Goal: Transaction & Acquisition: Purchase product/service

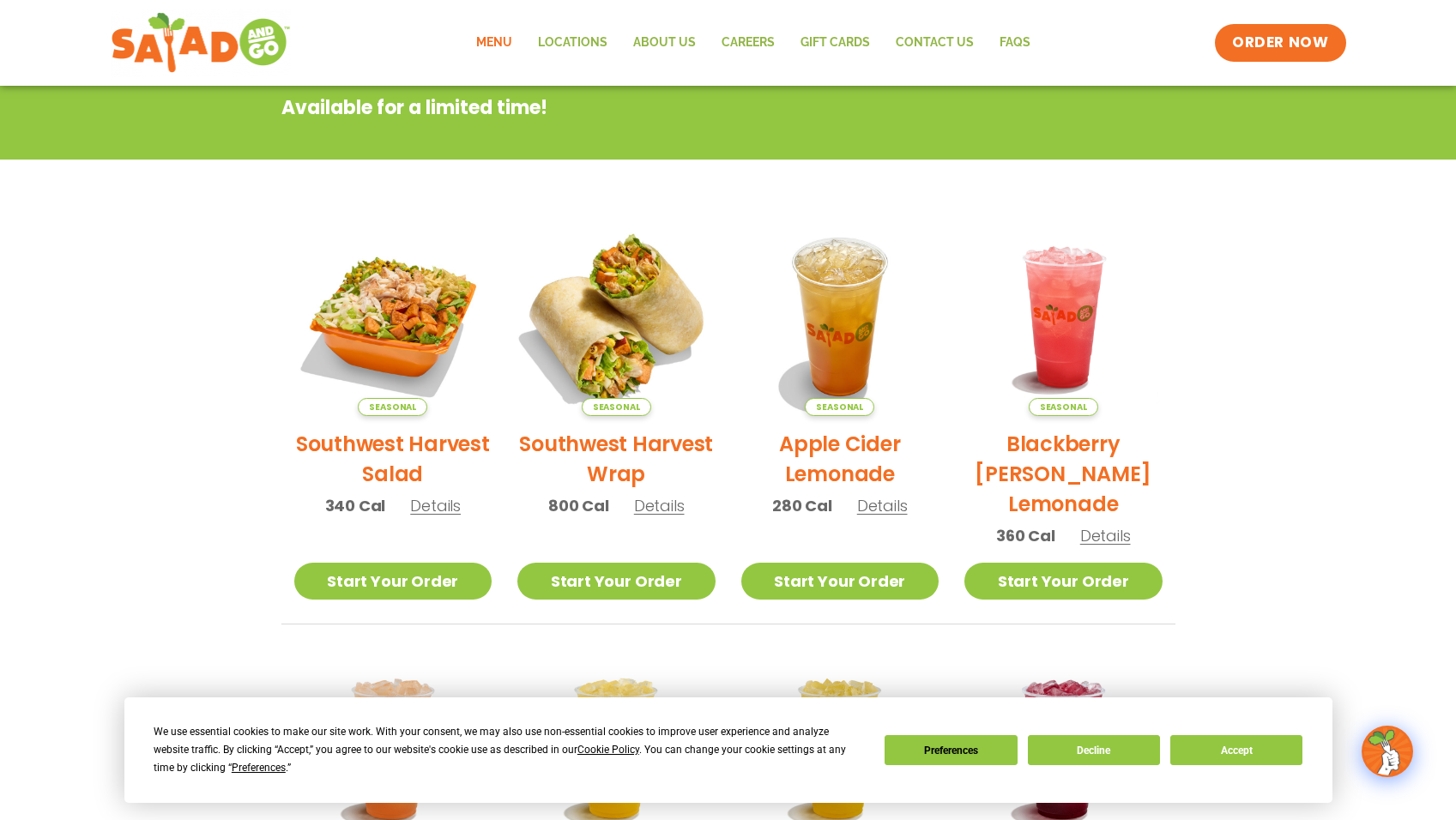
scroll to position [257, 0]
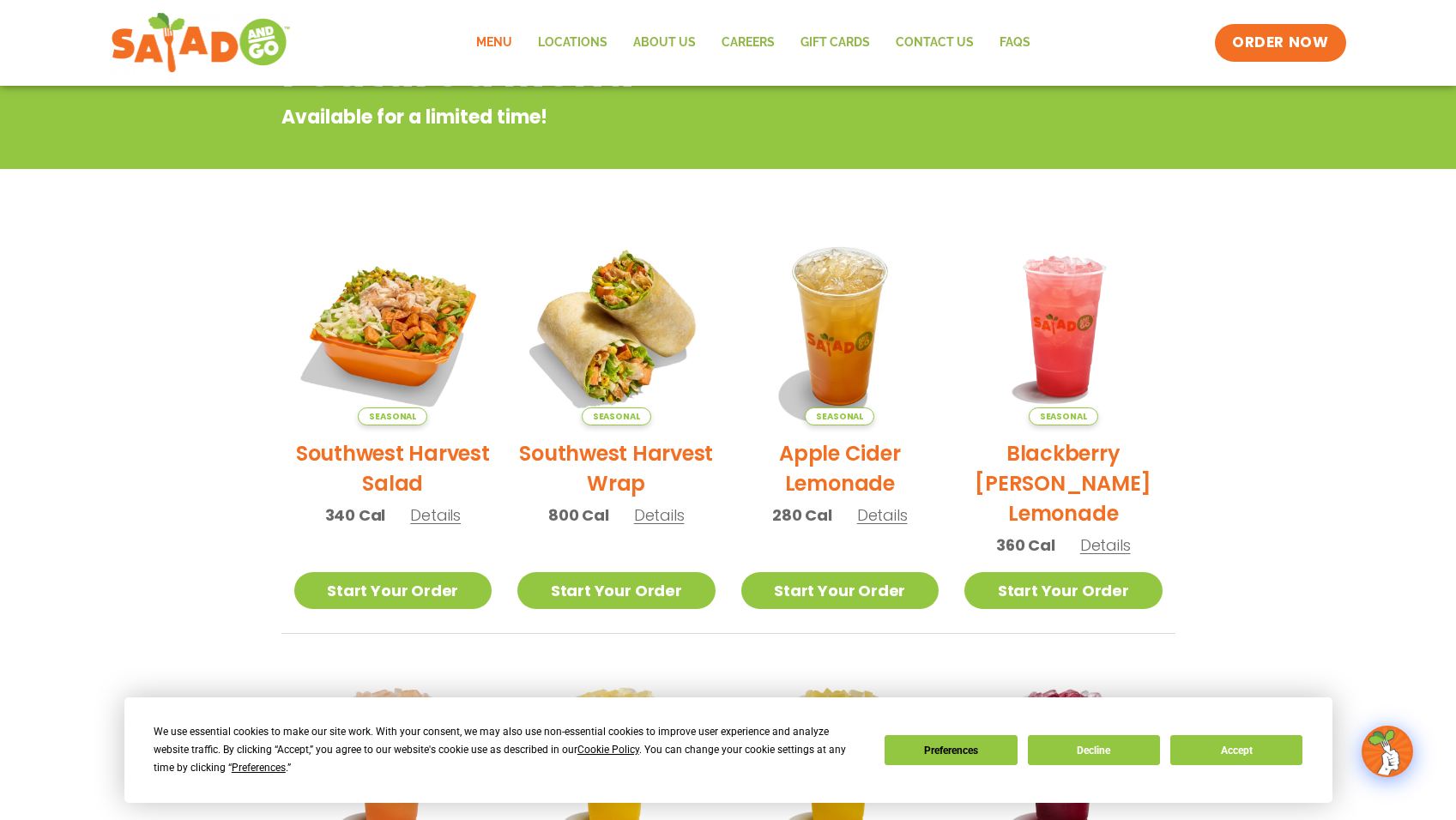
click at [487, 36] on link "Menu" at bounding box center [494, 43] width 62 height 40
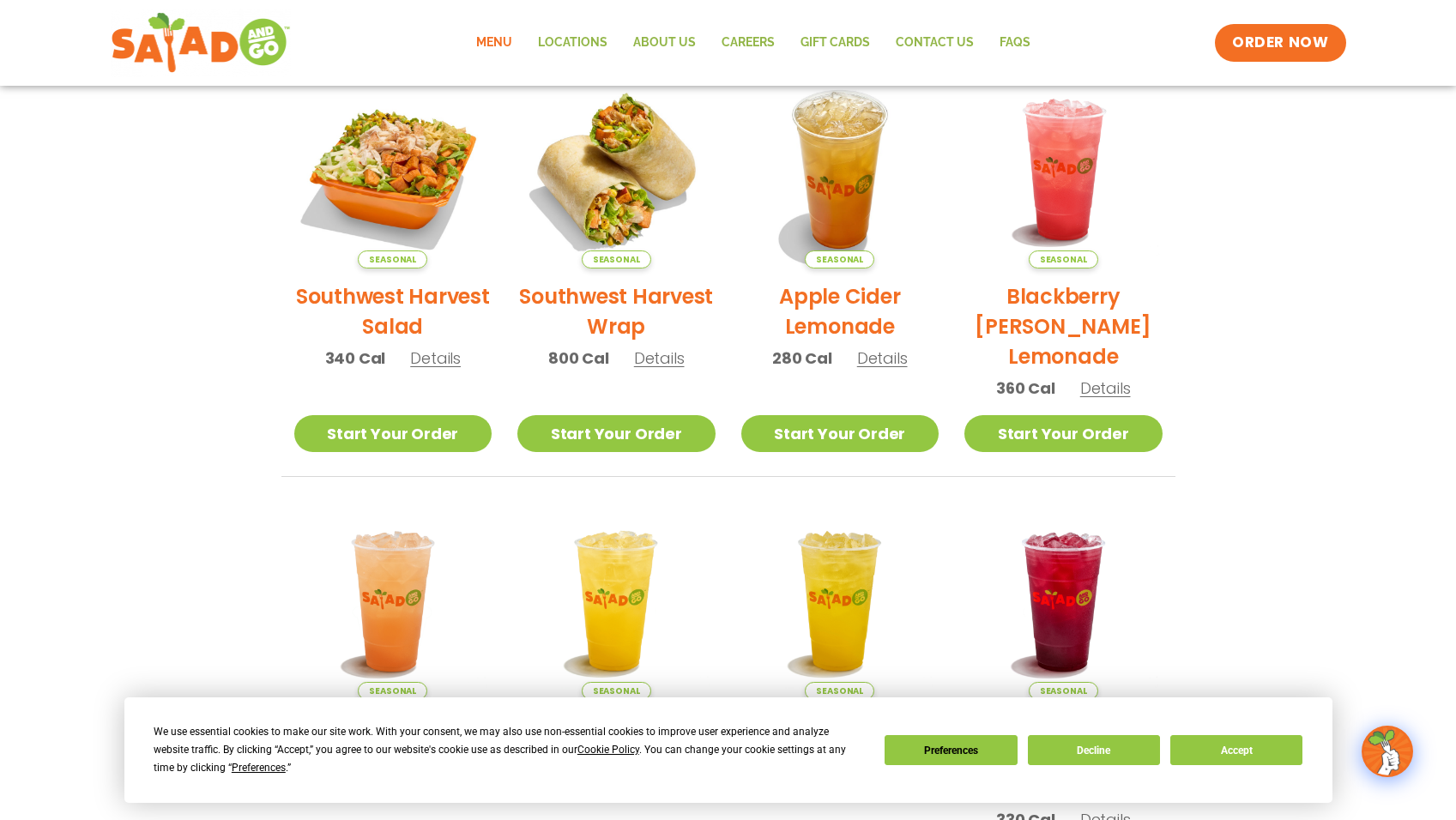
scroll to position [429, 0]
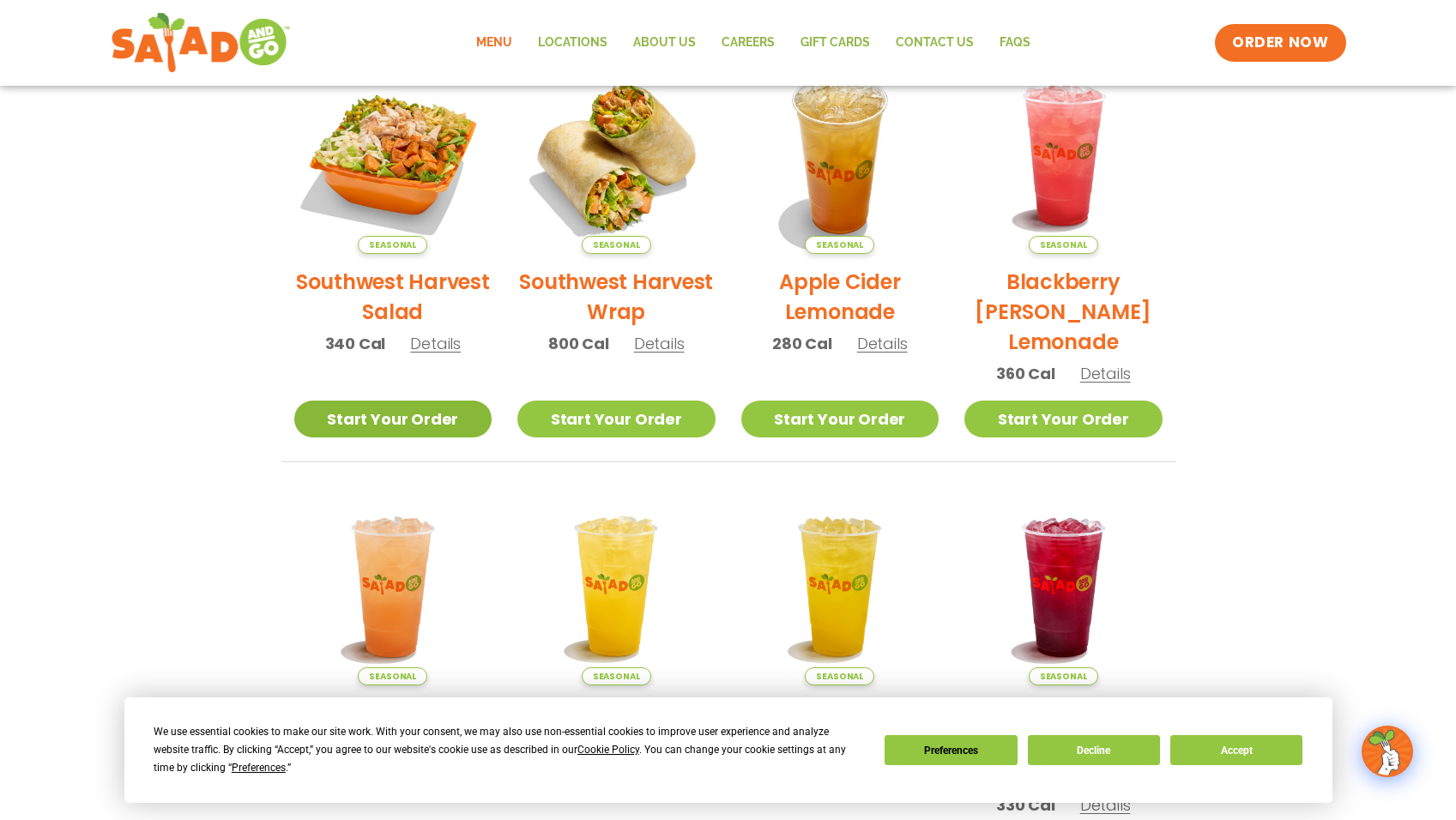
click at [411, 424] on link "Start Your Order" at bounding box center [393, 418] width 198 height 37
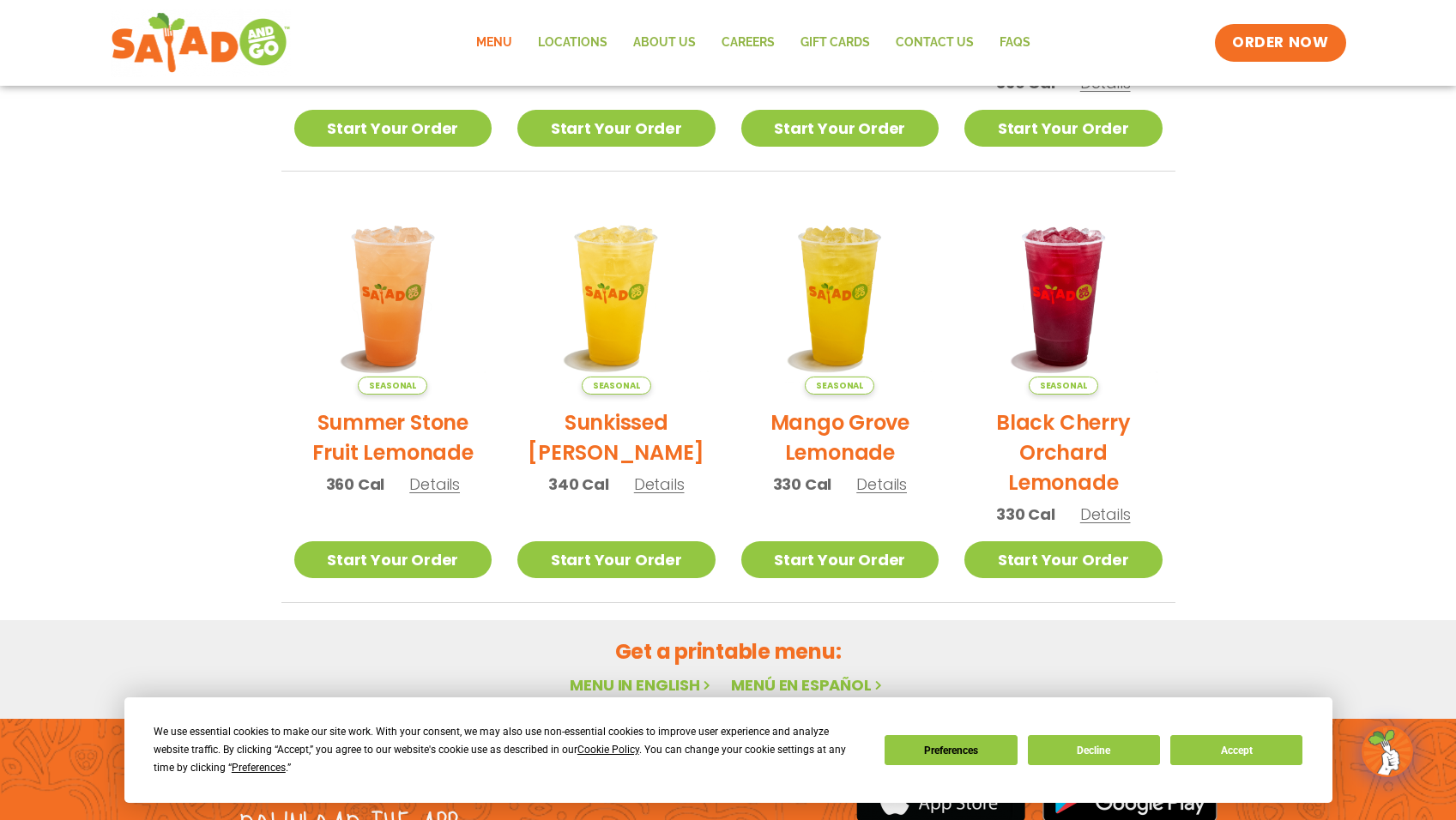
scroll to position [366, 0]
